Goal: Information Seeking & Learning: Learn about a topic

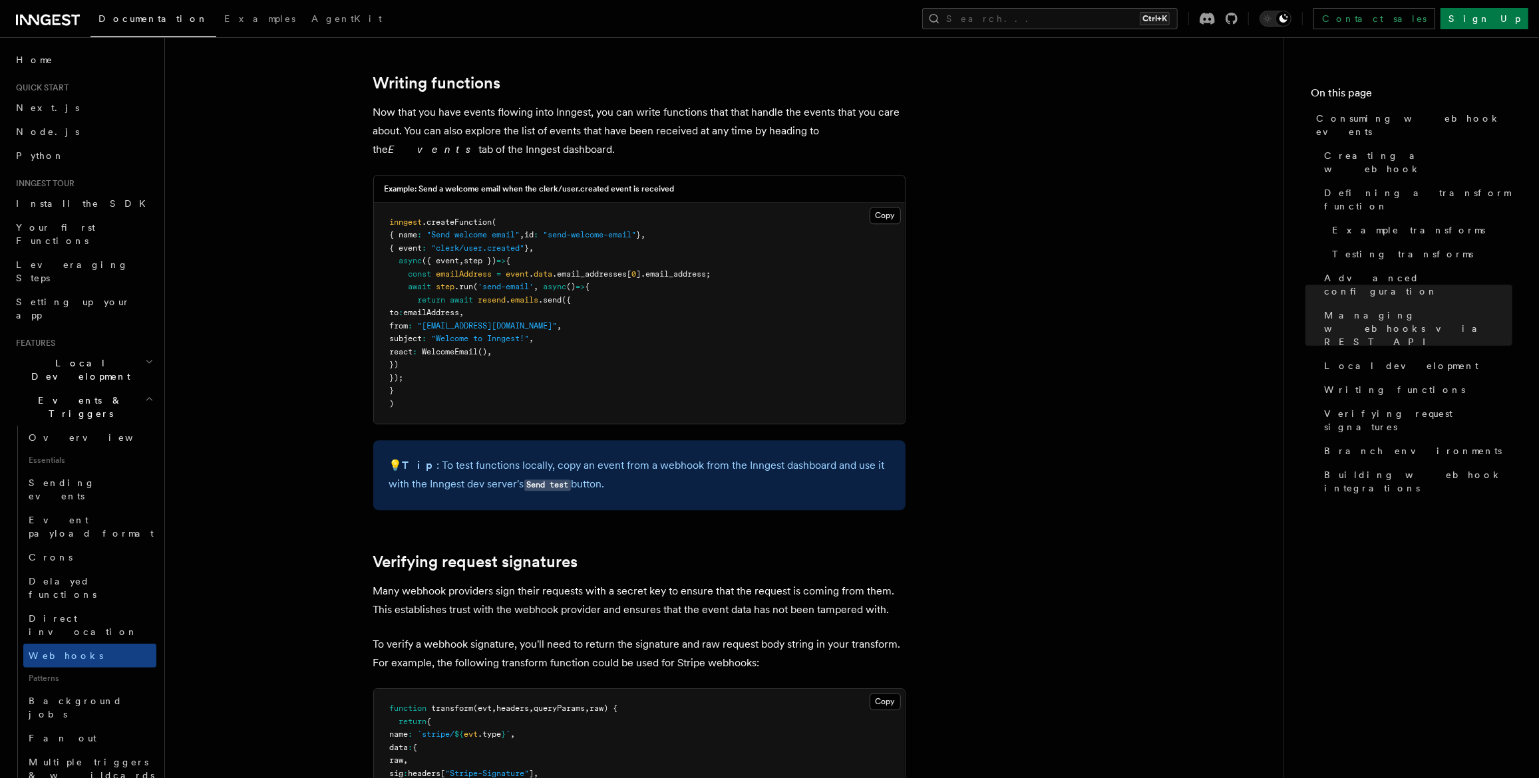
scroll to position [3525, 0]
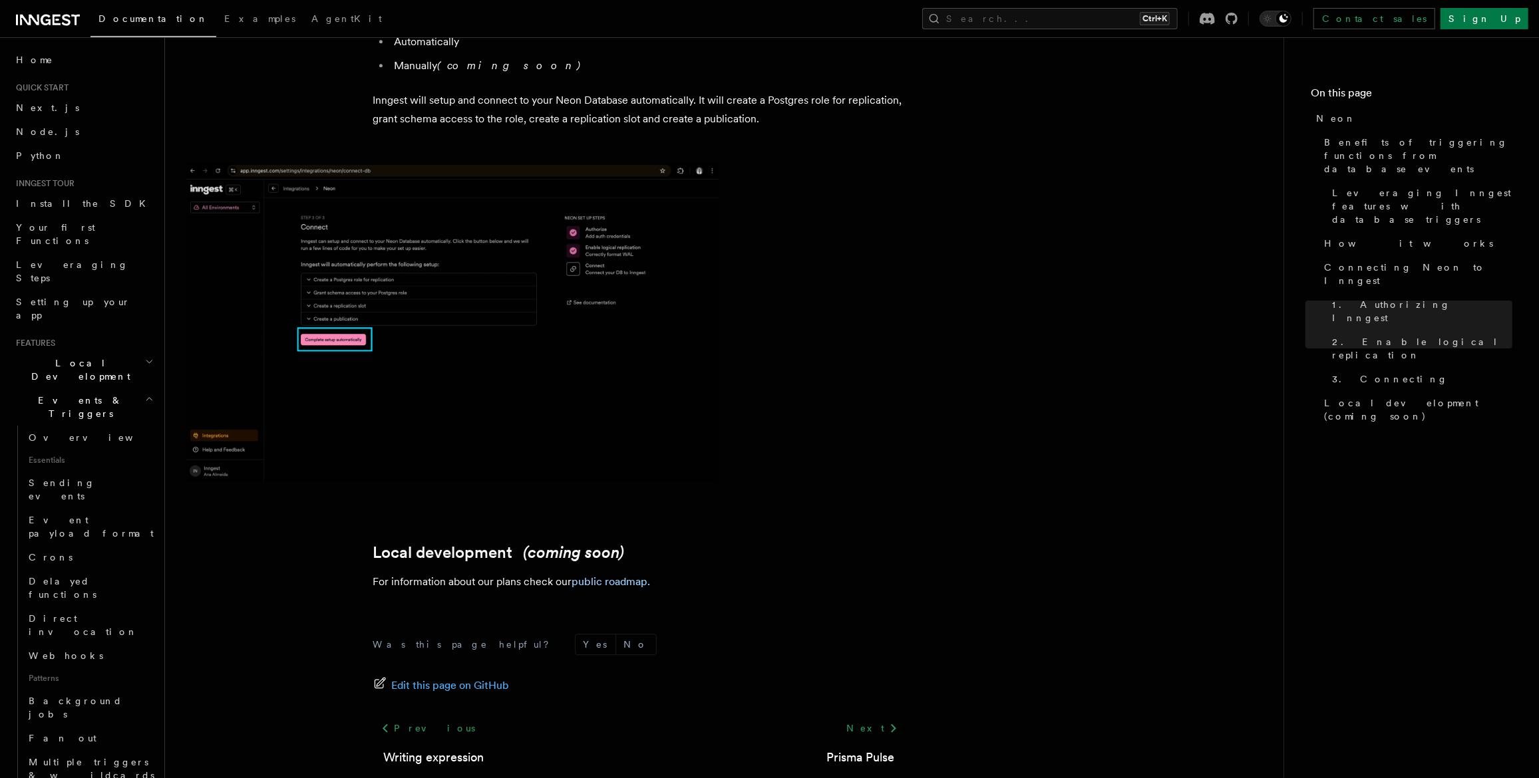
scroll to position [2960, 0]
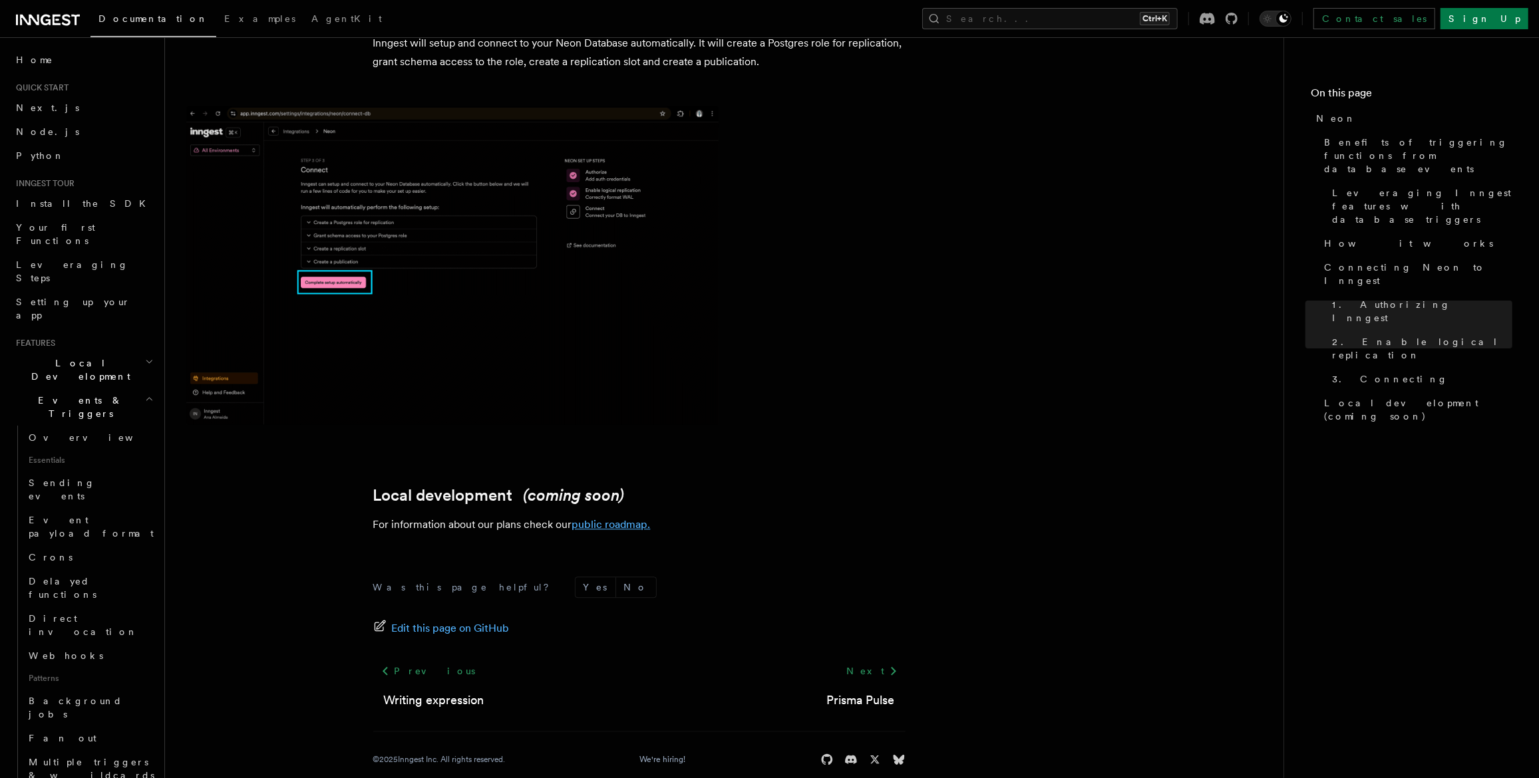
click at [615, 518] on link "public roadmap." at bounding box center [611, 524] width 78 height 13
